Goal: Check status

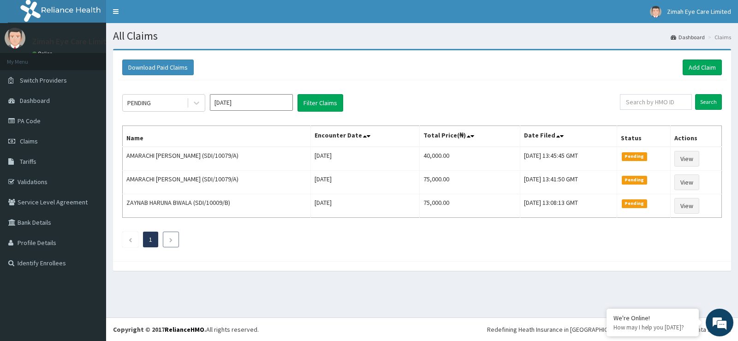
click at [167, 238] on li at bounding box center [171, 239] width 16 height 16
click at [97, 117] on link "PA Code" at bounding box center [53, 121] width 106 height 20
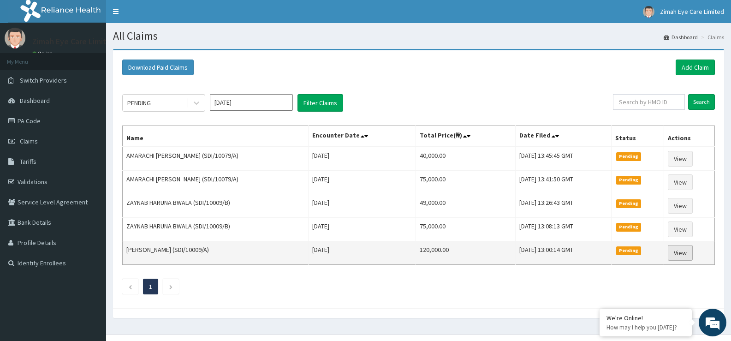
click at [680, 254] on link "View" at bounding box center [679, 253] width 25 height 16
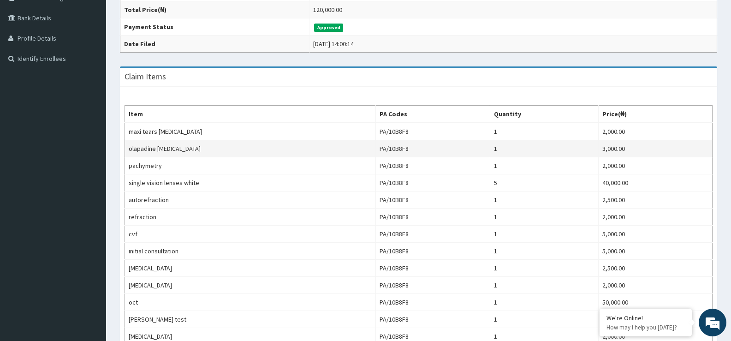
scroll to position [24, 0]
